Goal: Information Seeking & Learning: Check status

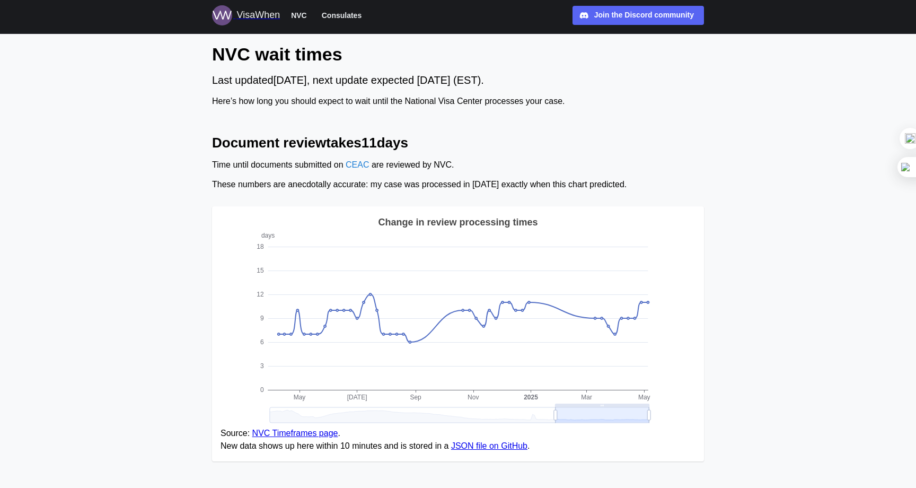
click at [333, 11] on span "Consulates" at bounding box center [342, 15] width 40 height 13
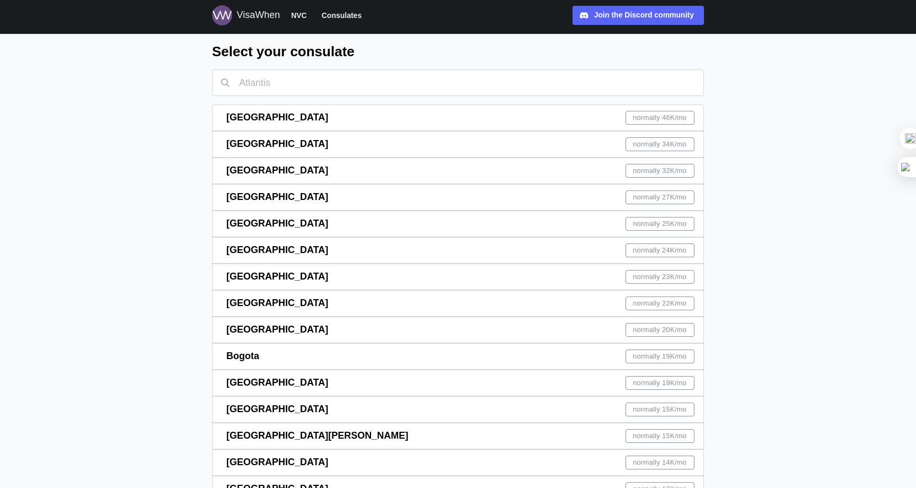
click at [643, 193] on span "normally 27K /mo" at bounding box center [660, 197] width 54 height 13
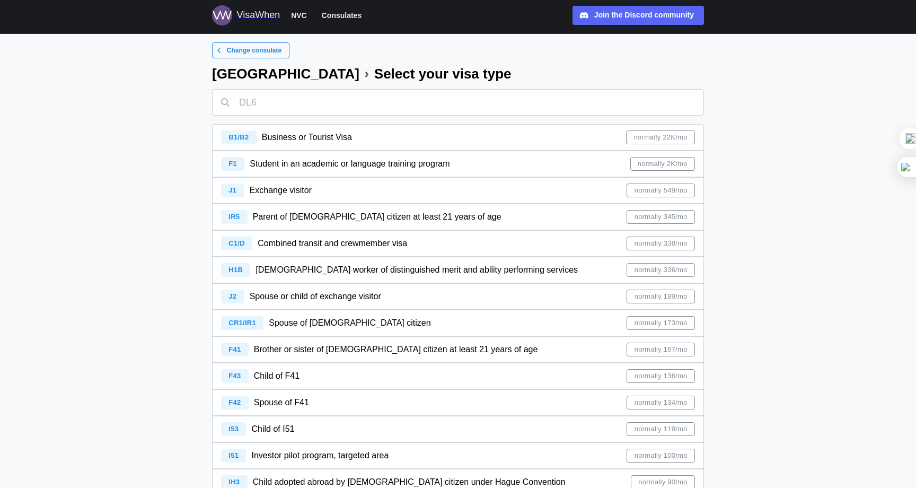
click at [244, 51] on span "Change consulate" at bounding box center [254, 50] width 55 height 15
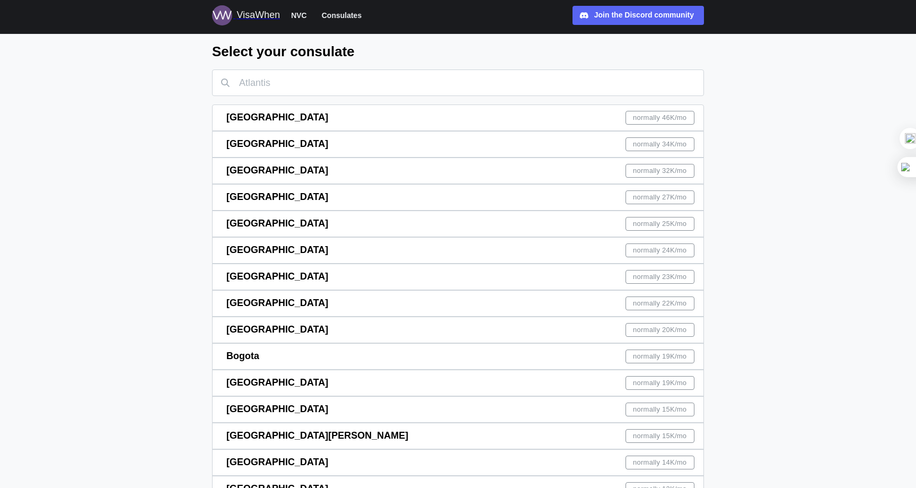
click at [331, 12] on span "Consulates" at bounding box center [342, 15] width 40 height 13
click at [655, 175] on span "normally 32K /mo" at bounding box center [660, 170] width 54 height 13
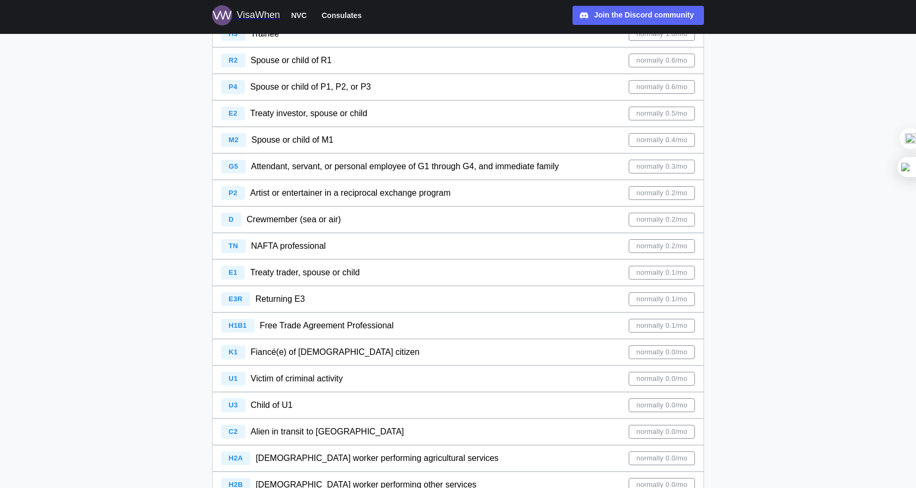
scroll to position [930, 0]
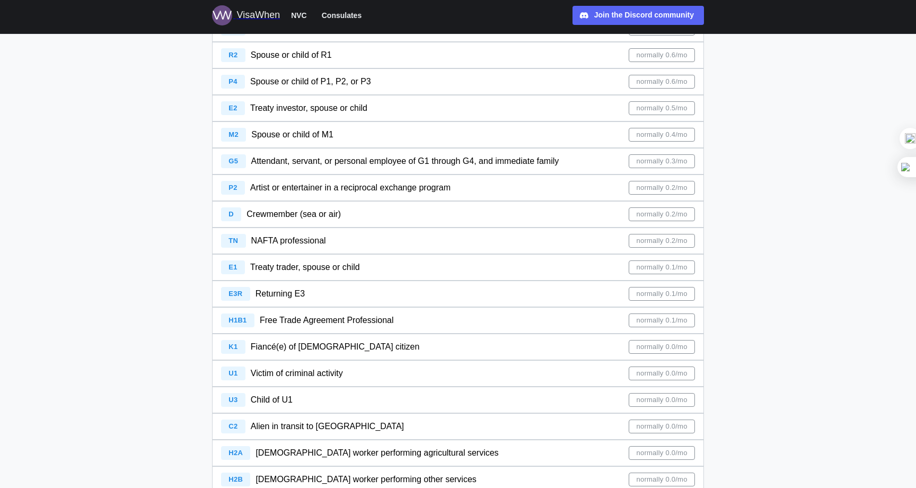
click at [257, 13] on div "VisaWhen" at bounding box center [257, 15] width 43 height 15
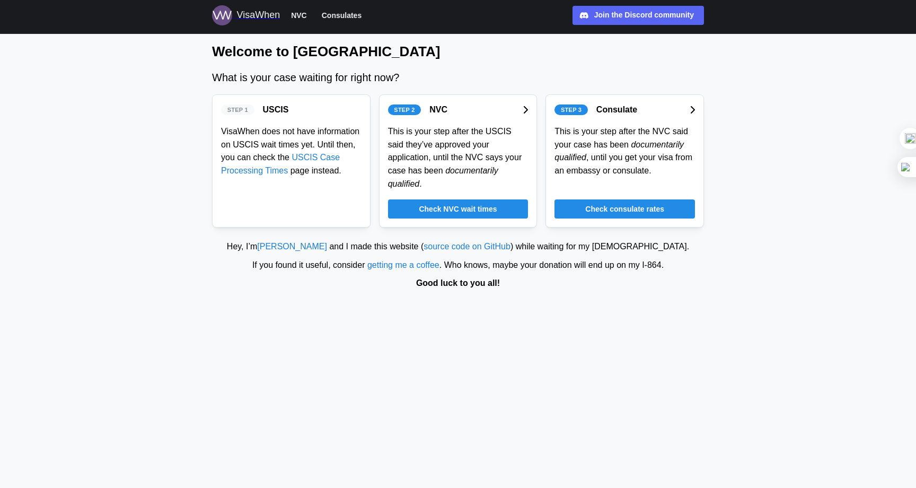
click at [412, 111] on span "Step 2" at bounding box center [404, 110] width 21 height 10
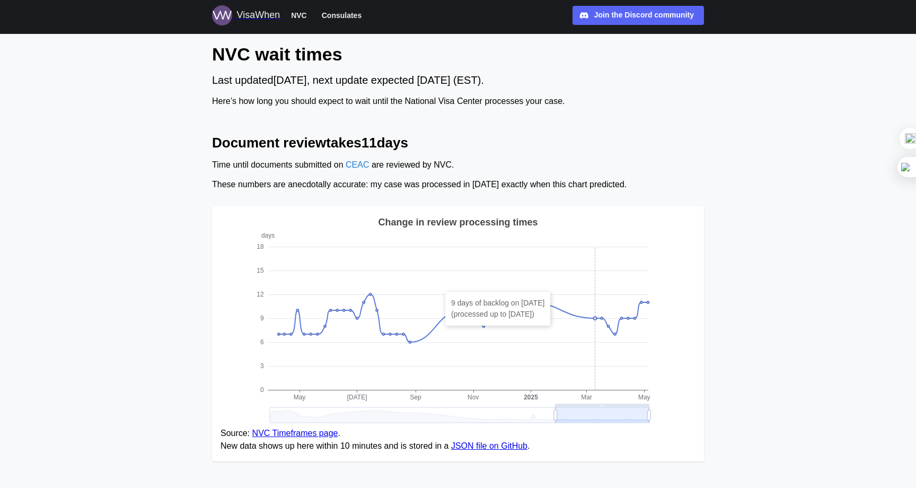
scroll to position [6, 0]
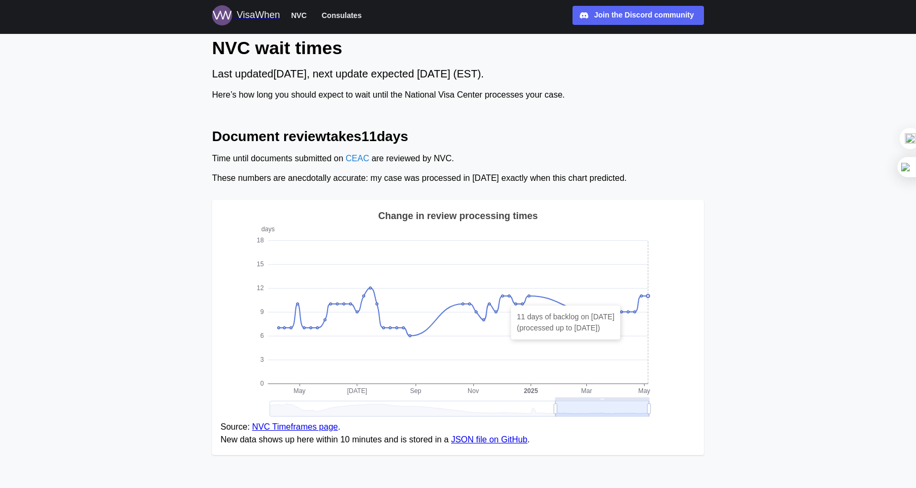
click at [648, 294] on icon at bounding box center [647, 295] width 3 height 3
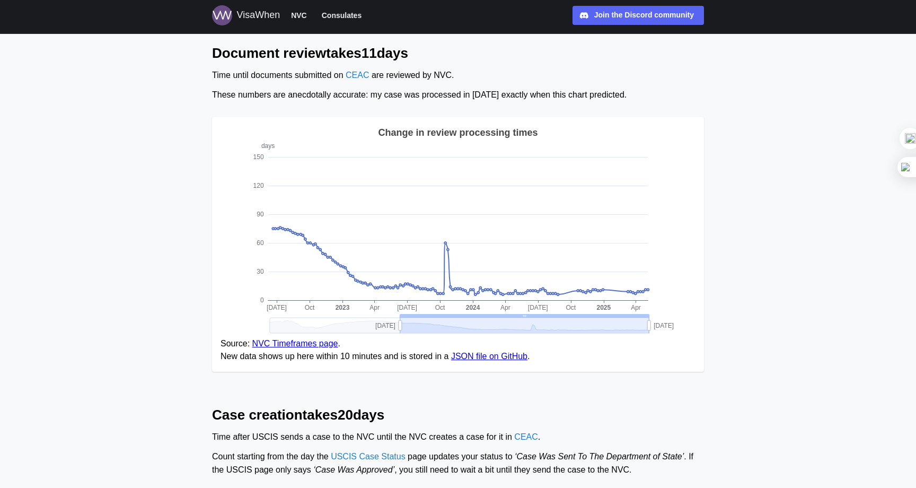
scroll to position [89, 0]
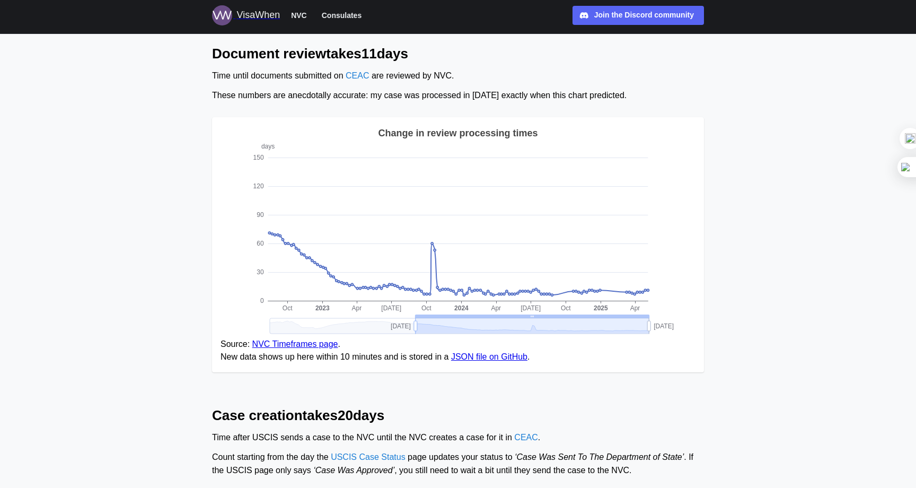
drag, startPoint x: 555, startPoint y: 328, endPoint x: 415, endPoint y: 325, distance: 140.0
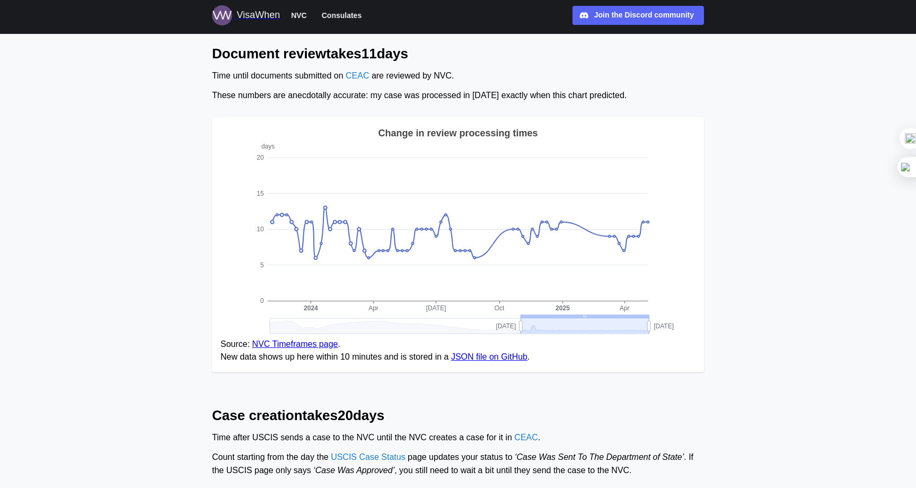
drag, startPoint x: 415, startPoint y: 325, endPoint x: 460, endPoint y: 307, distance: 48.2
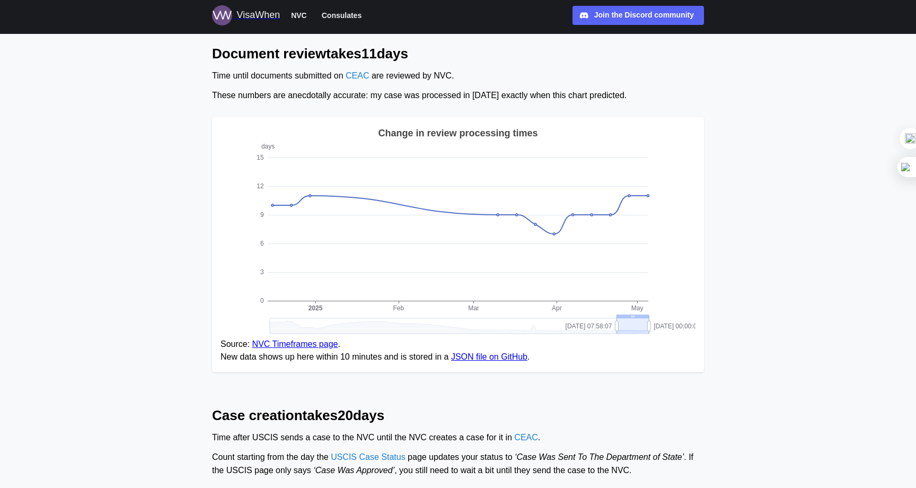
drag, startPoint x: 526, startPoint y: 321, endPoint x: 615, endPoint y: 334, distance: 90.0
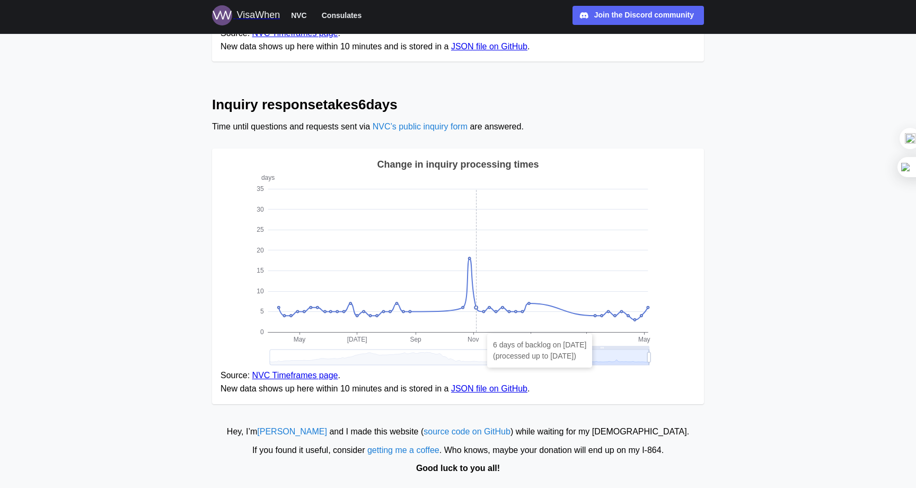
scroll to position [756, 0]
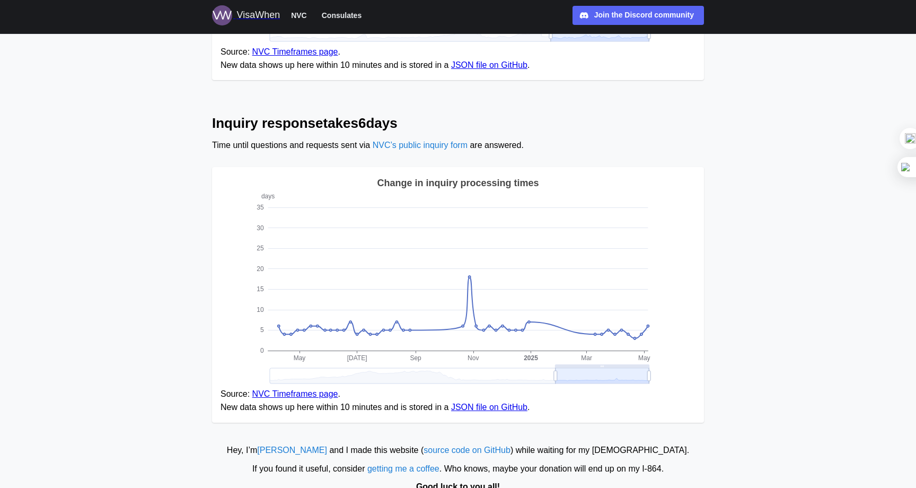
click at [438, 147] on link "NVC’s public inquiry form" at bounding box center [420, 144] width 95 height 9
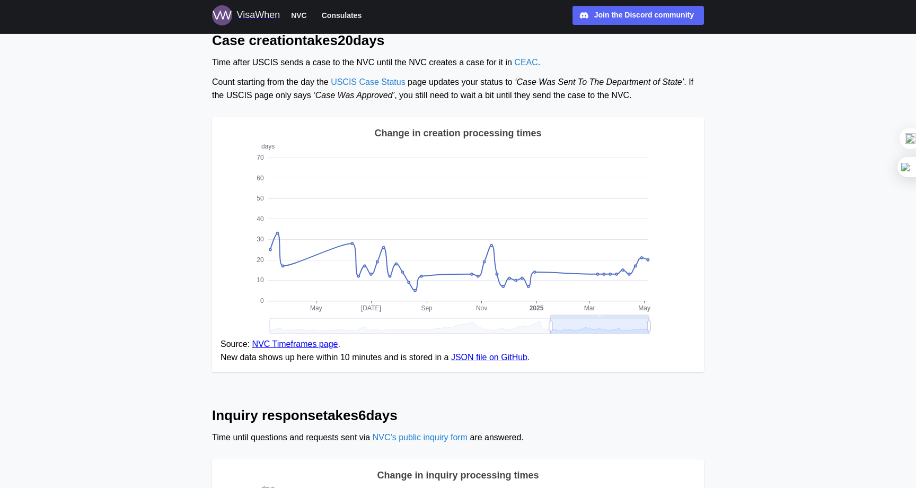
scroll to position [416, 0]
